Goal: Ask a question

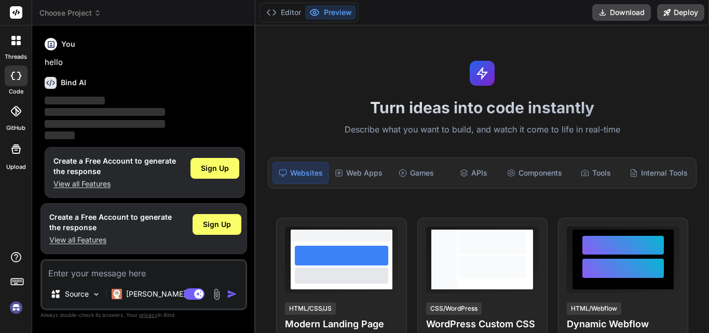
scroll to position [5, 0]
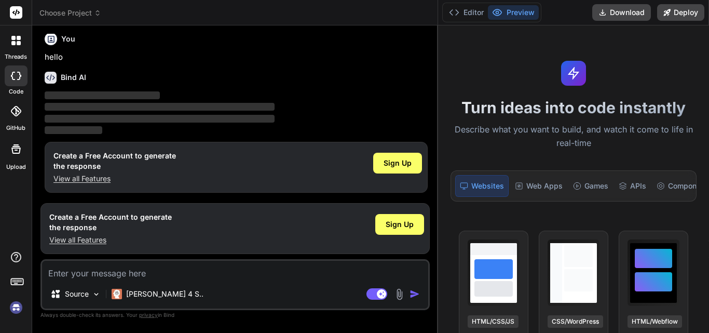
type textarea "x"
drag, startPoint x: 255, startPoint y: 41, endPoint x: 538, endPoint y: 55, distance: 283.4
click at [538, 55] on div "Choose Project Created with Pixso. Bind AI Web Search Created with Pixso. Code …" at bounding box center [370, 166] width 677 height 333
click at [113, 275] on textarea at bounding box center [235, 270] width 386 height 19
type textarea "h"
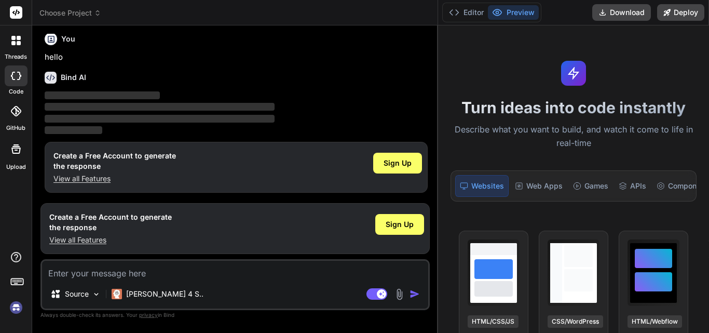
type textarea "x"
type textarea "he"
type textarea "x"
type textarea "hel"
type textarea "x"
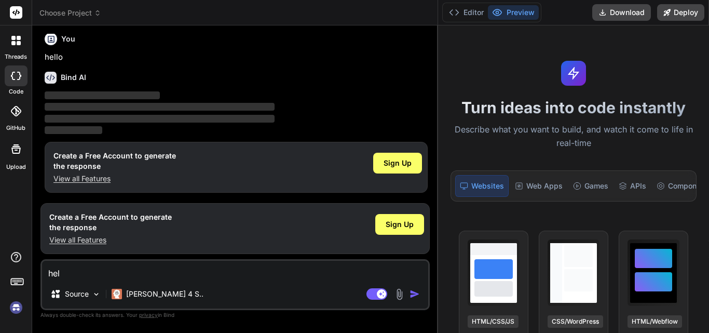
type textarea "hell"
type textarea "x"
type textarea "hello"
type textarea "x"
type textarea "hello"
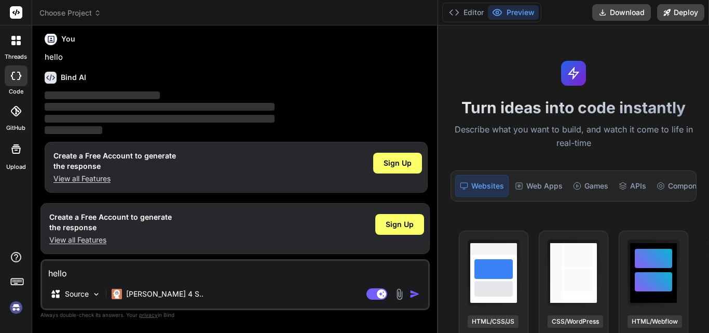
click at [412, 297] on img "button" at bounding box center [415, 294] width 10 height 10
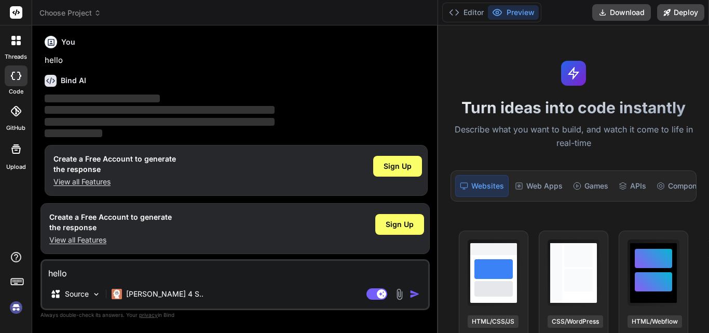
scroll to position [0, 0]
